Goal: Find specific page/section: Find specific page/section

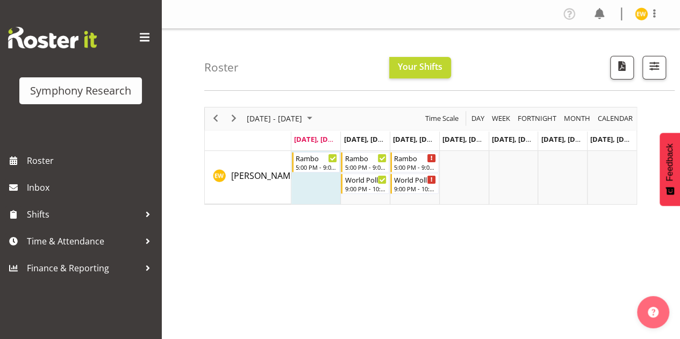
click at [420, 249] on div "October 06 - 12, 2025 Today Day Week Fortnight Month calendar Month Agenda Time…" at bounding box center [442, 314] width 476 height 430
